Goal: Browse casually

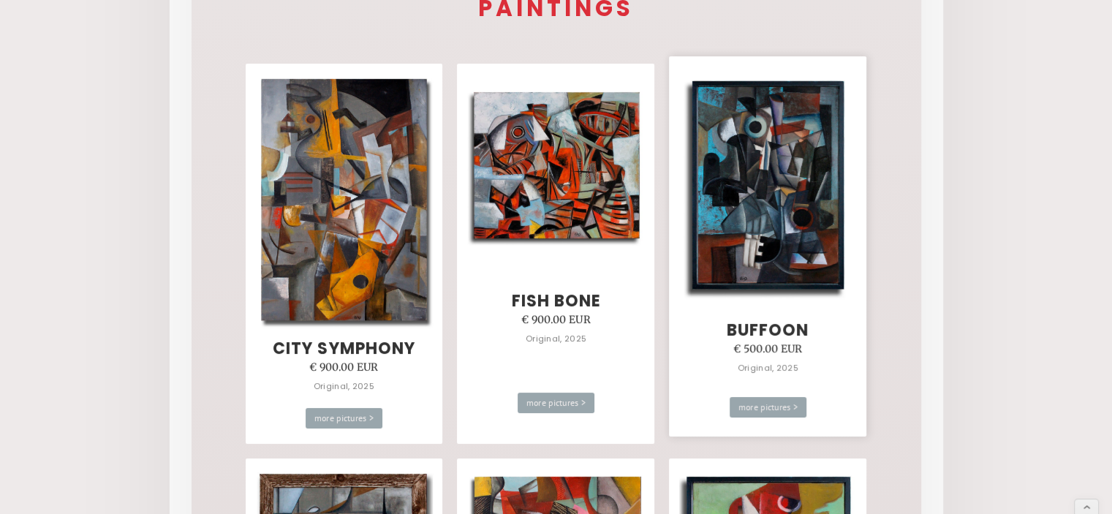
scroll to position [365, 0]
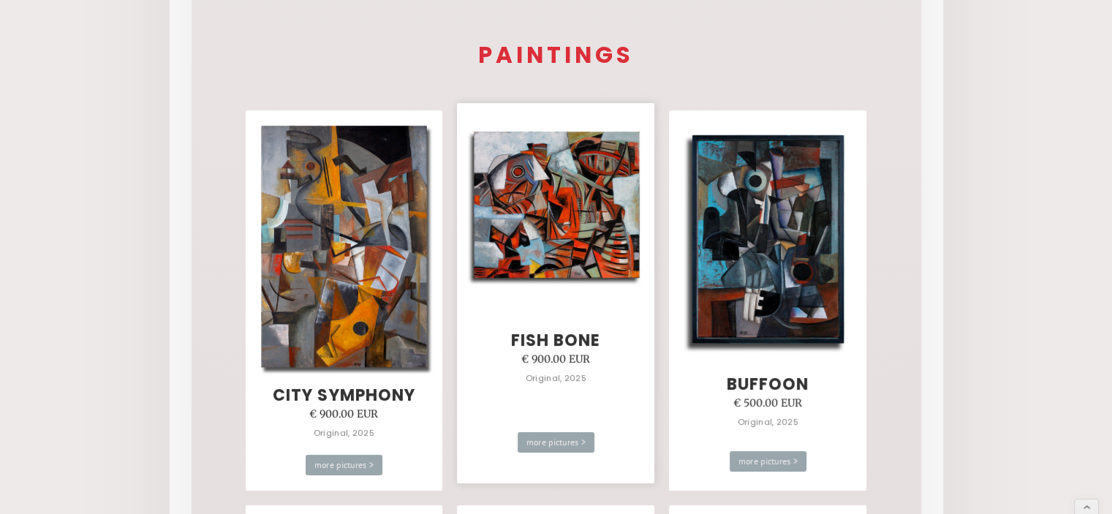
click at [568, 245] on img at bounding box center [556, 206] width 178 height 161
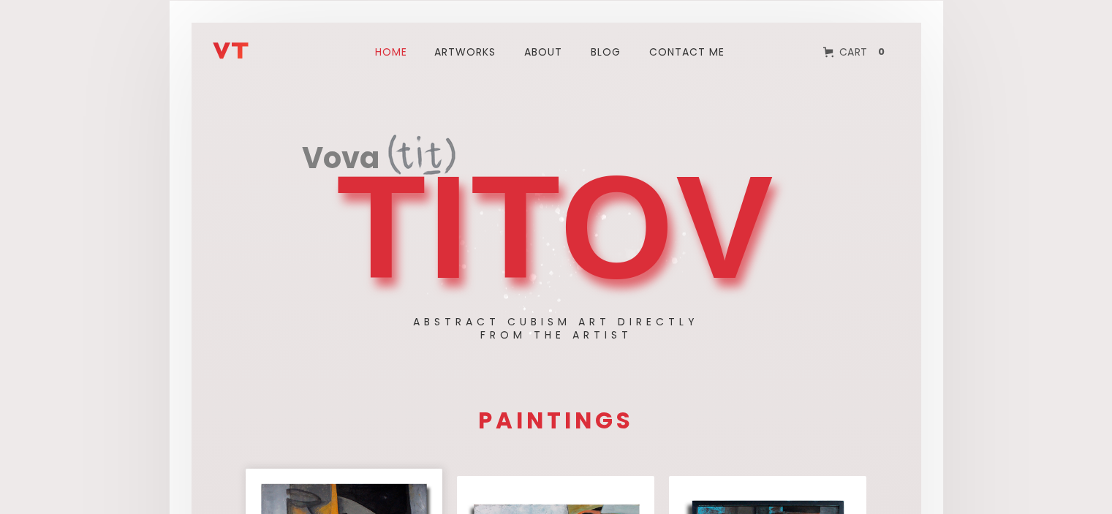
scroll to position [219, 0]
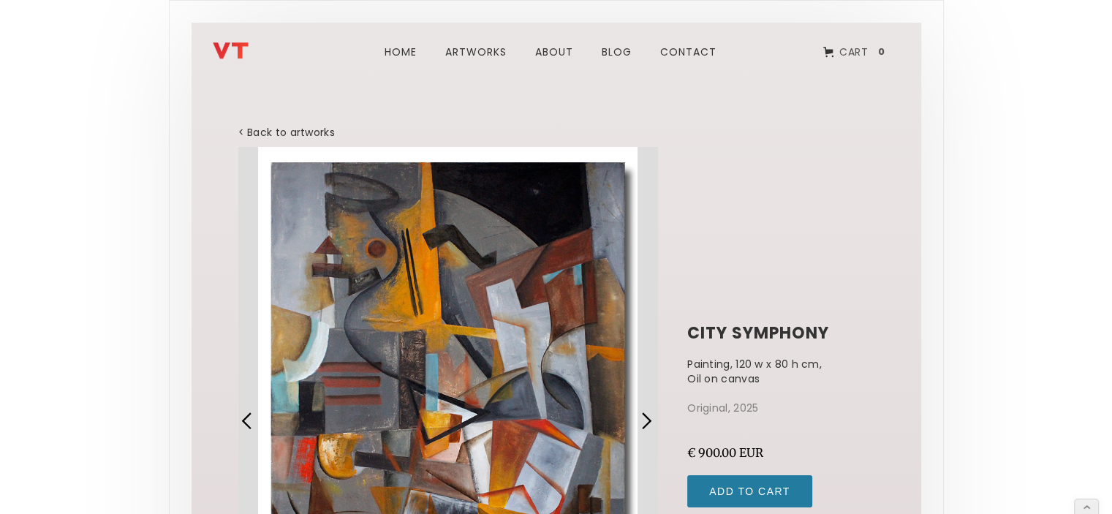
click at [231, 46] on img "home" at bounding box center [231, 50] width 36 height 17
